Goal: Task Accomplishment & Management: Use online tool/utility

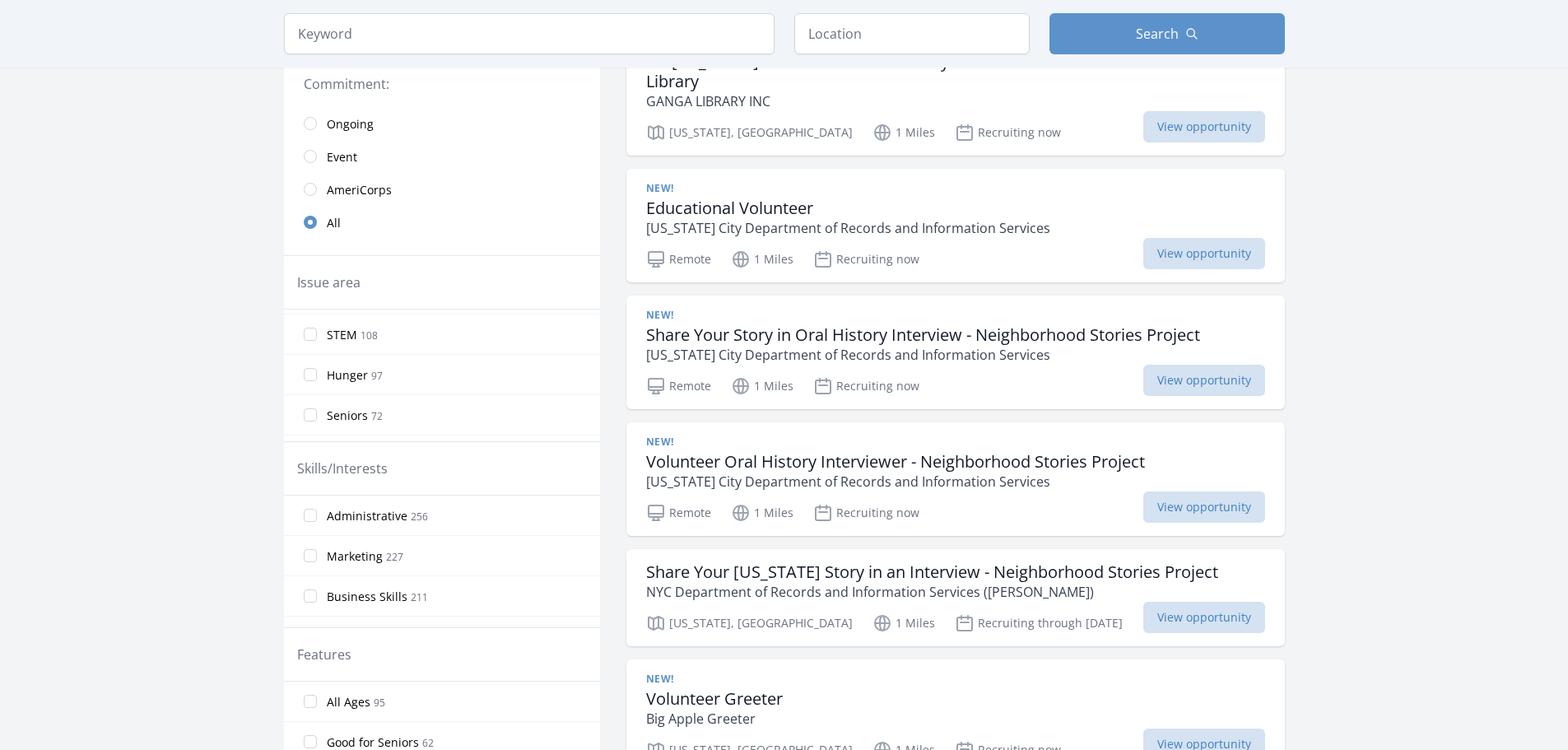
scroll to position [132, 0]
click at [313, 363] on input "Hunger 97" at bounding box center [311, 359] width 13 height 13
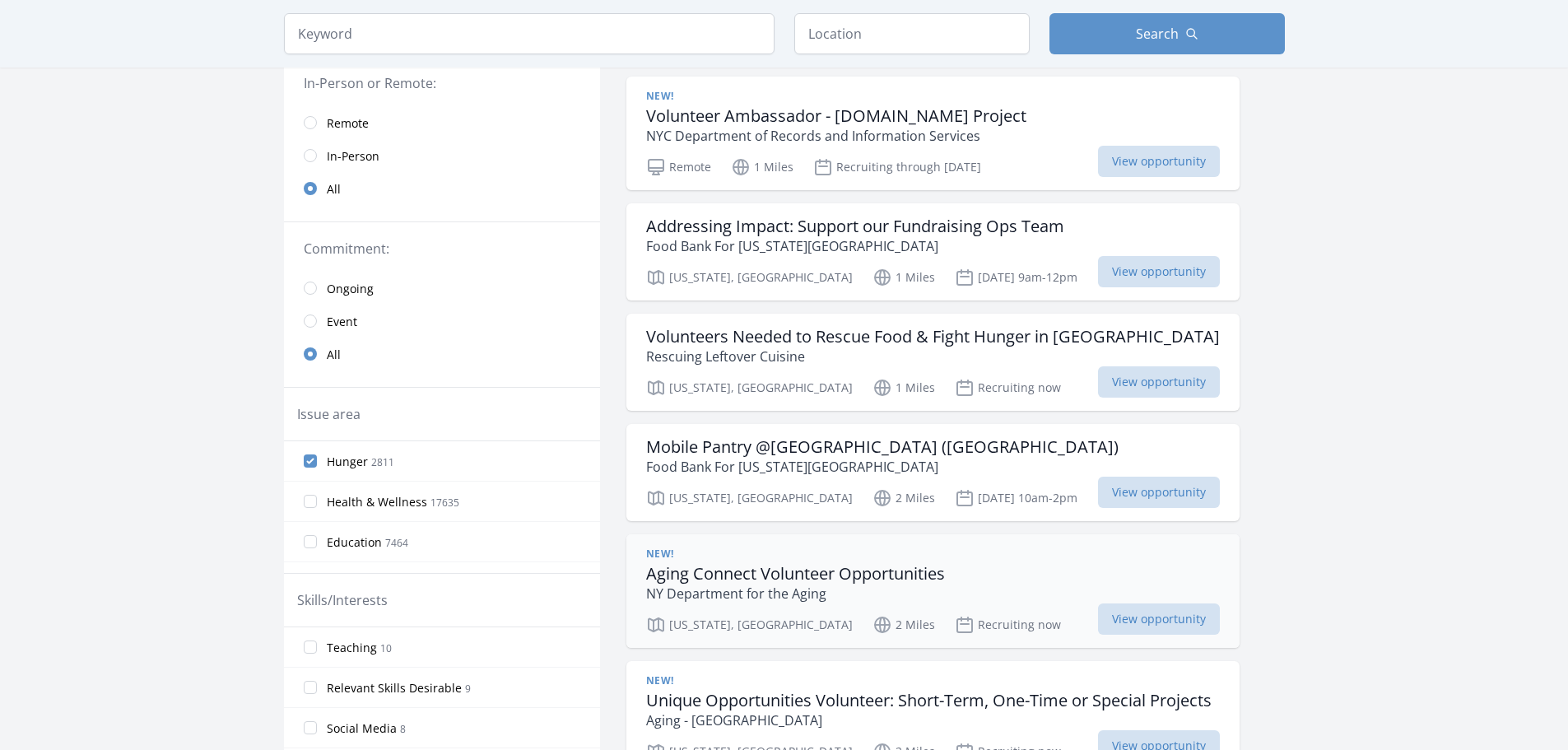
scroll to position [0, 0]
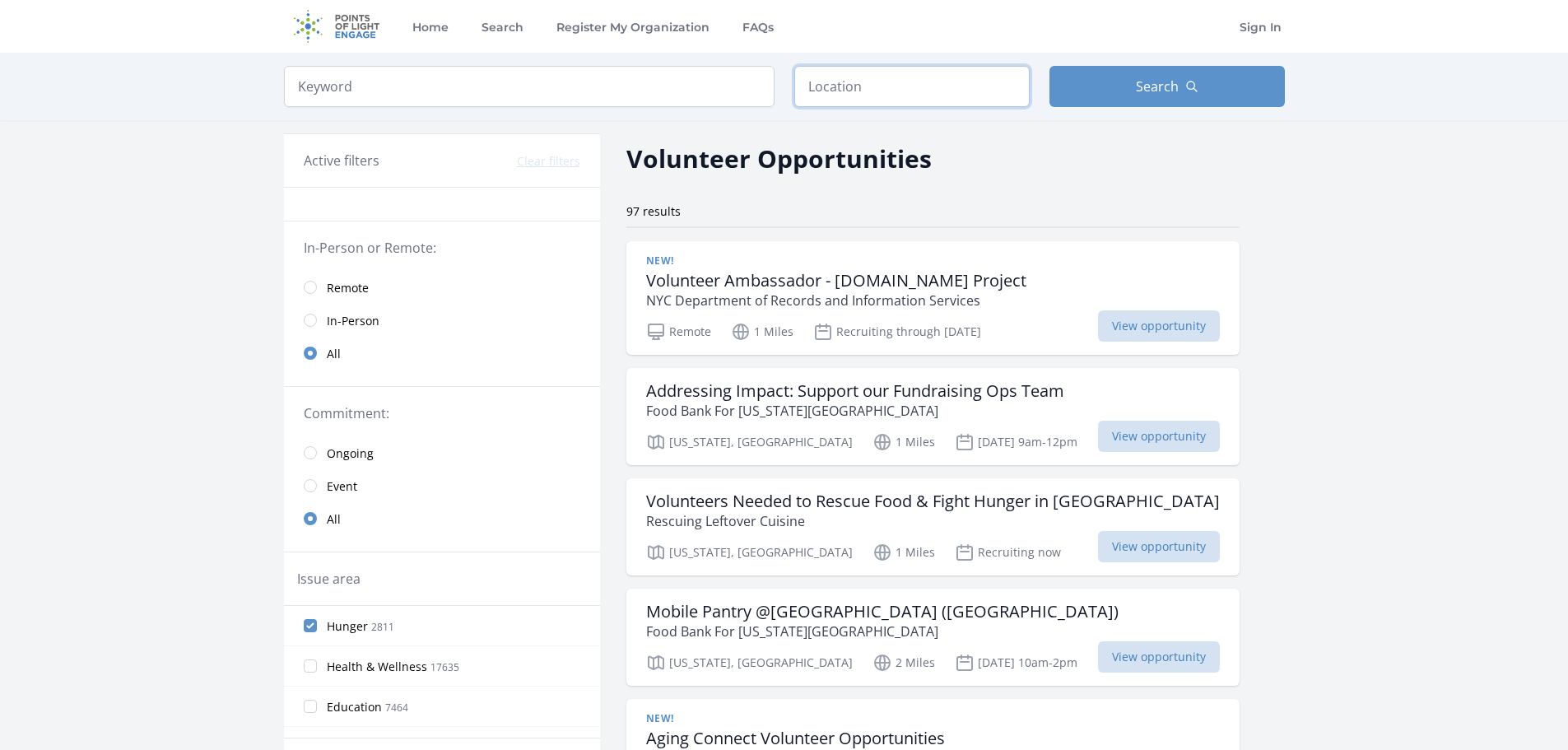
click at [813, 87] on input "text" at bounding box center [912, 86] width 236 height 41
type input "[PERSON_NAME][GEOGRAPHIC_DATA], [GEOGRAPHIC_DATA]"
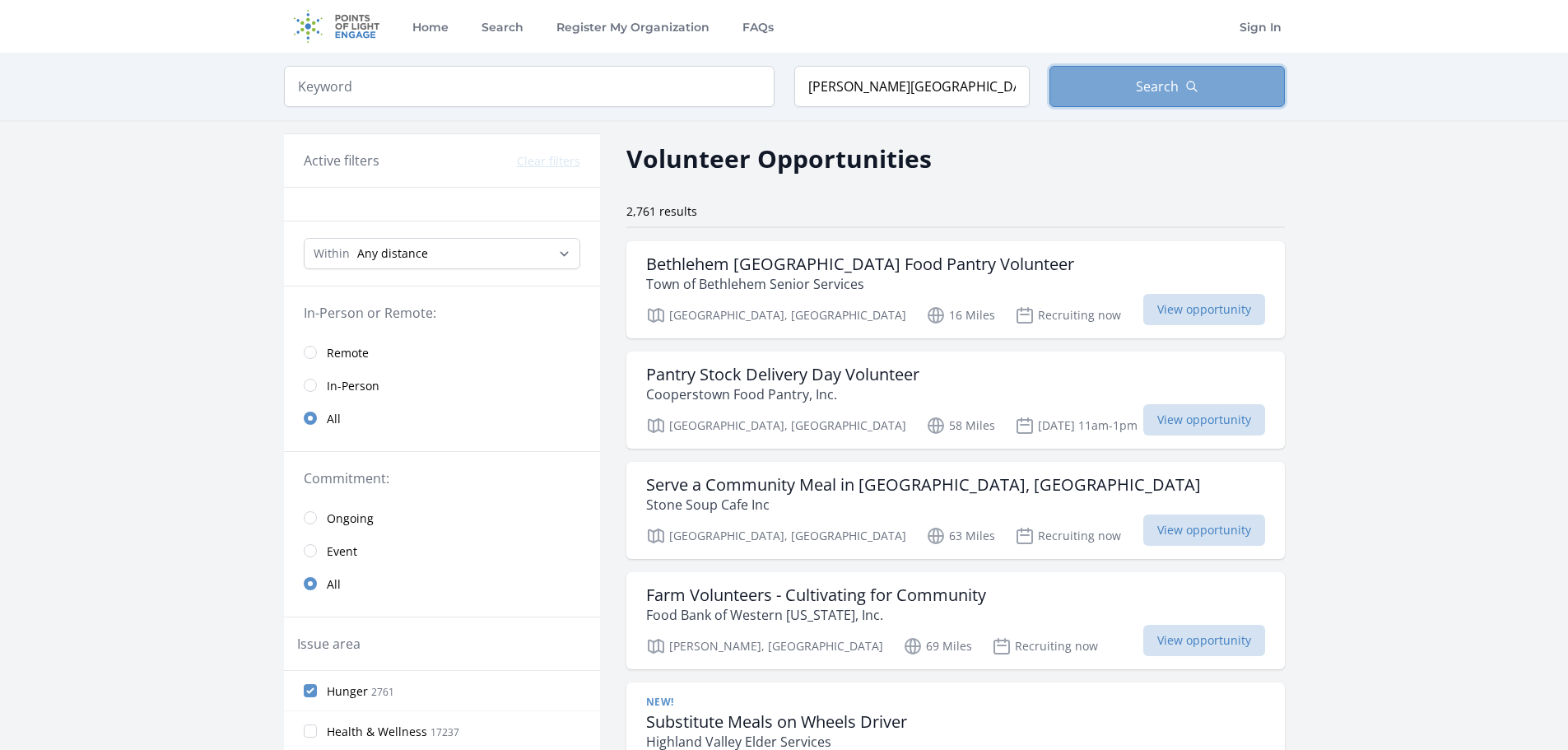
click at [1118, 85] on button "Search" at bounding box center [1168, 86] width 236 height 41
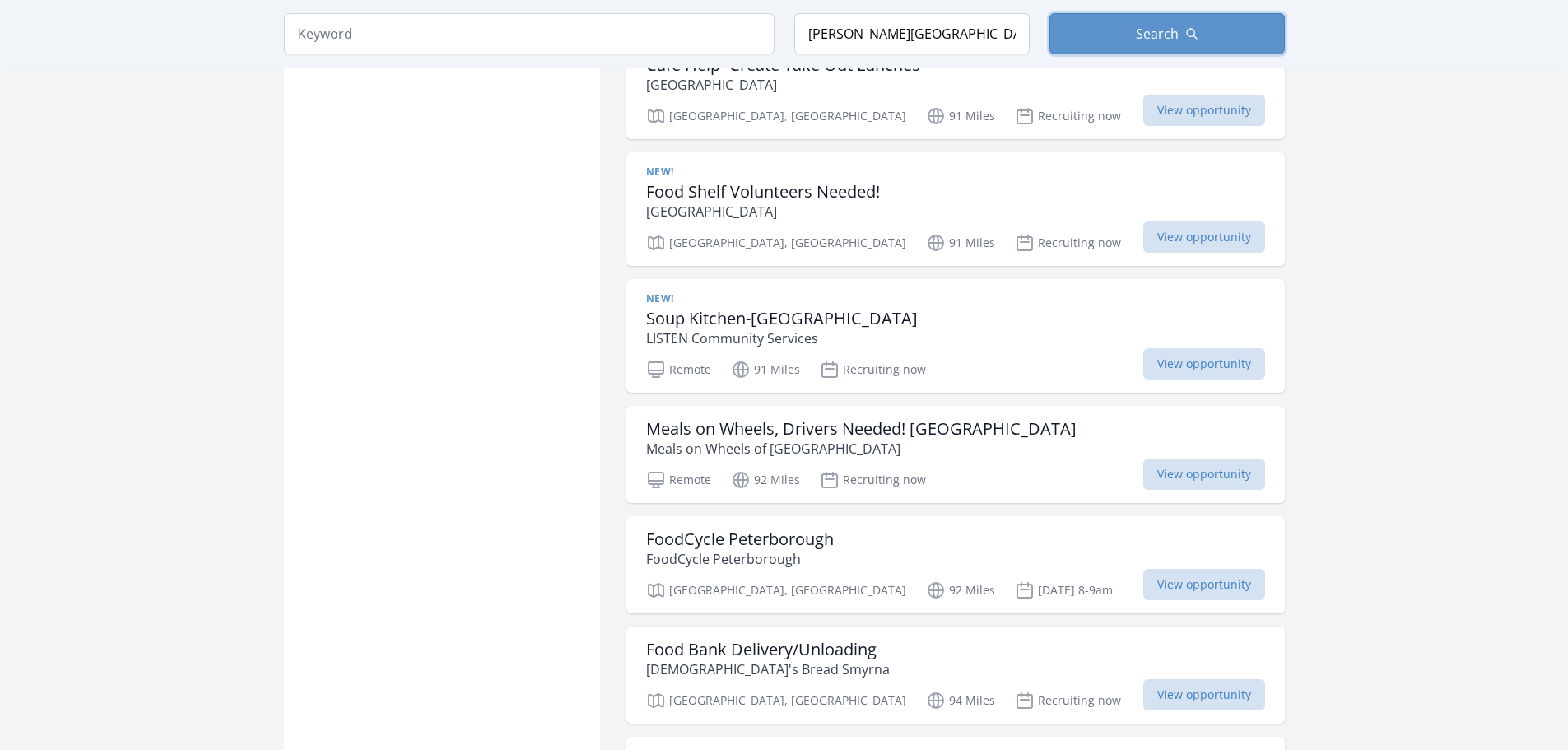
scroll to position [1647, 0]
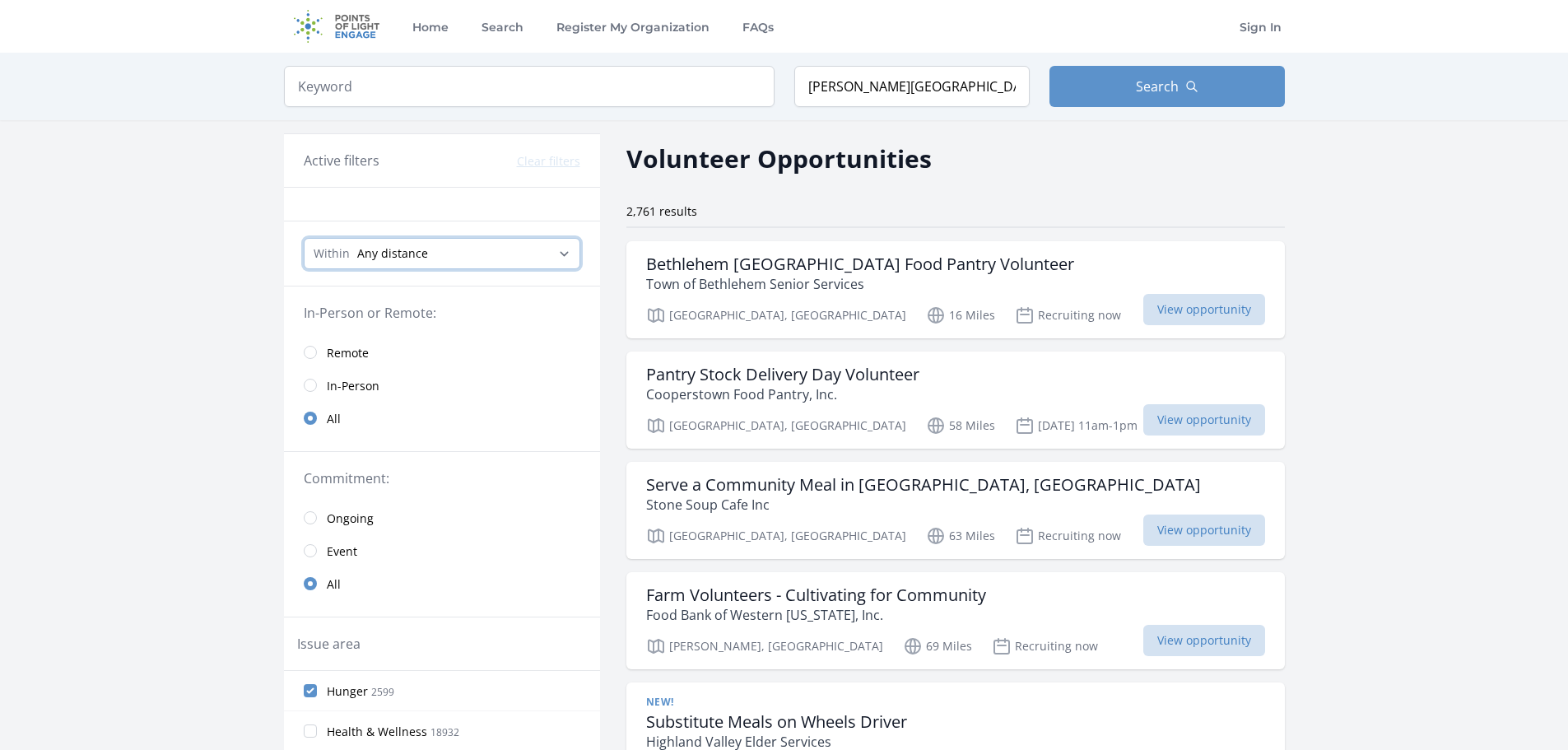
click at [567, 259] on select "Any distance , 5 Miles , 20 Miles , 50 Miles , 100 Miles" at bounding box center [442, 253] width 276 height 32
select select "8046"
click at [304, 238] on select "Any distance , 5 Miles , 20 Miles , 50 Miles , 100 Miles" at bounding box center [442, 253] width 276 height 32
